Goal: Information Seeking & Learning: Learn about a topic

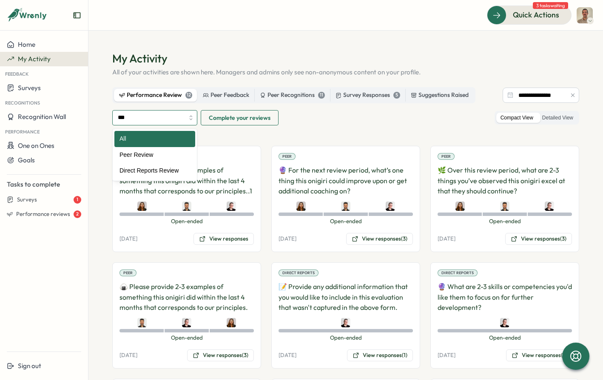
click at [165, 110] on input "***" at bounding box center [154, 117] width 85 height 15
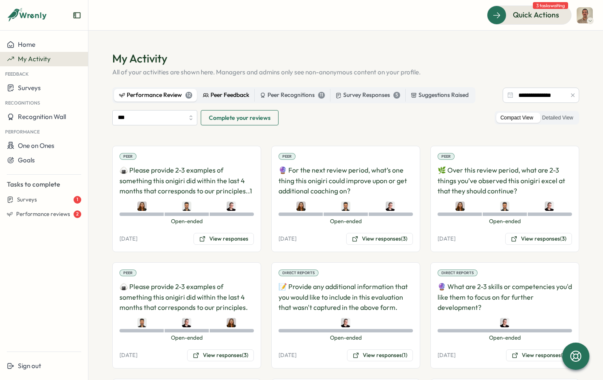
click at [221, 92] on div "Peer Feedback" at bounding box center [226, 95] width 46 height 9
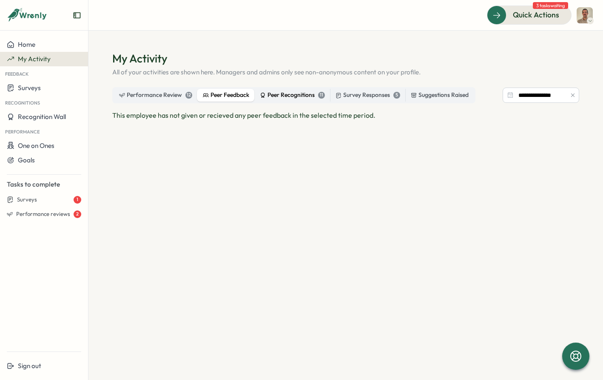
click at [268, 95] on div "Peer Recognitions 11" at bounding box center [292, 95] width 65 height 9
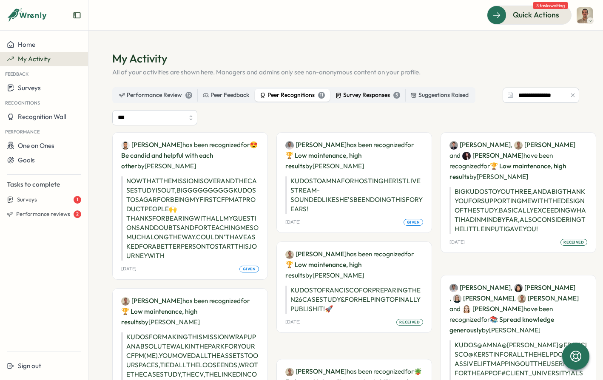
click at [371, 101] on label "Survey Responses 5" at bounding box center [368, 95] width 75 height 13
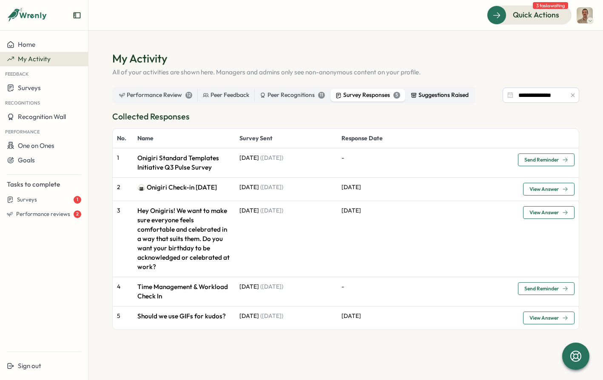
click at [434, 94] on div "Suggestions Raised" at bounding box center [440, 95] width 58 height 9
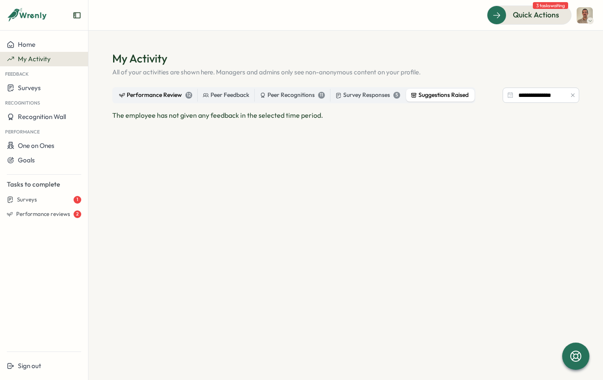
click at [145, 96] on div "Performance Review 12" at bounding box center [155, 95] width 73 height 9
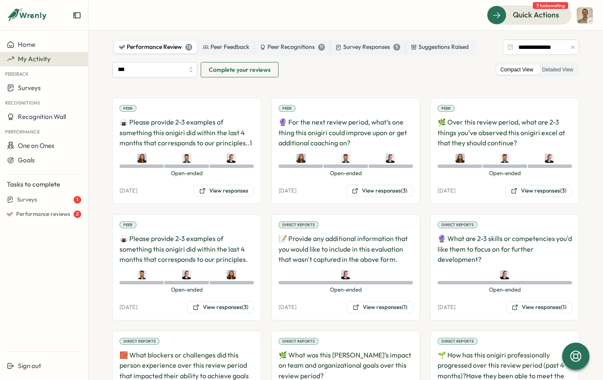
scroll to position [36, 0]
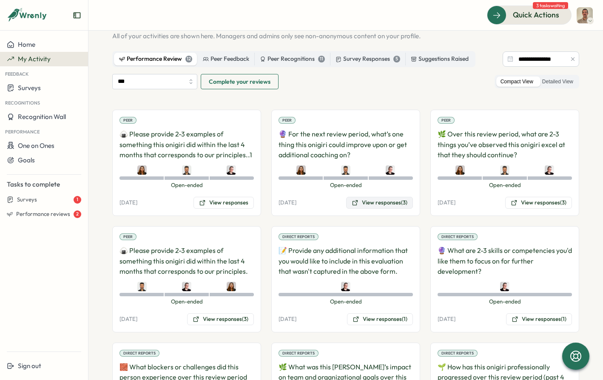
click at [387, 200] on button "View responses (3)" at bounding box center [379, 203] width 67 height 12
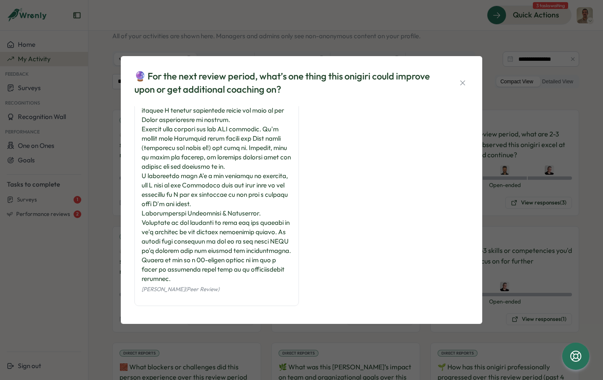
scroll to position [311, 0]
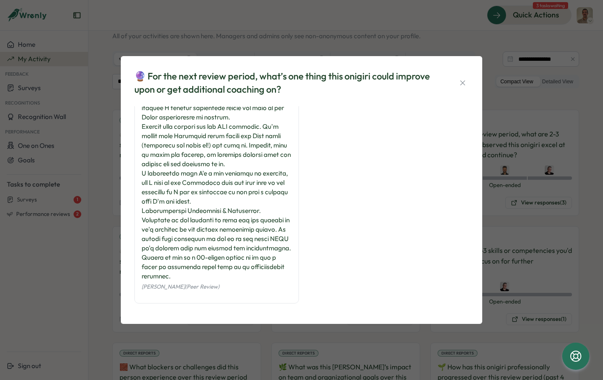
click at [96, 197] on div "🔮 For the next review period, what’s one thing this onigiri could improve upon …" at bounding box center [301, 190] width 603 height 380
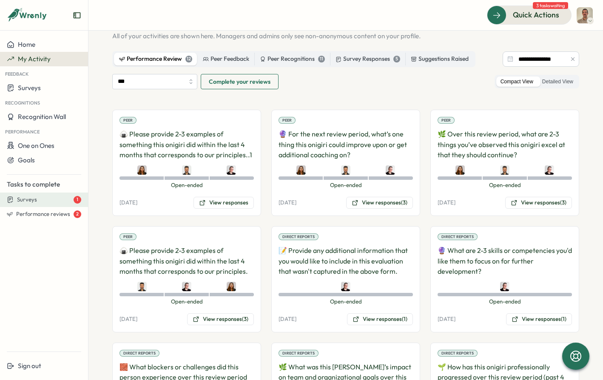
click at [55, 199] on div "Surveys 1" at bounding box center [49, 200] width 64 height 8
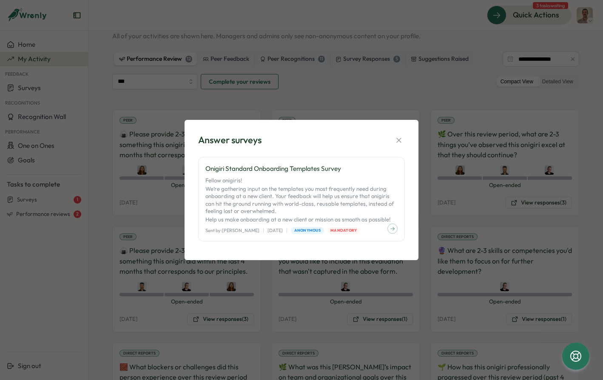
click at [91, 184] on div "Answer surveys Onigiri Standard Onboarding Templates Survey Fellow onigiris! We…" at bounding box center [301, 190] width 603 height 380
click at [398, 140] on icon "button" at bounding box center [399, 140] width 9 height 9
